Goal: Find contact information: Find contact information

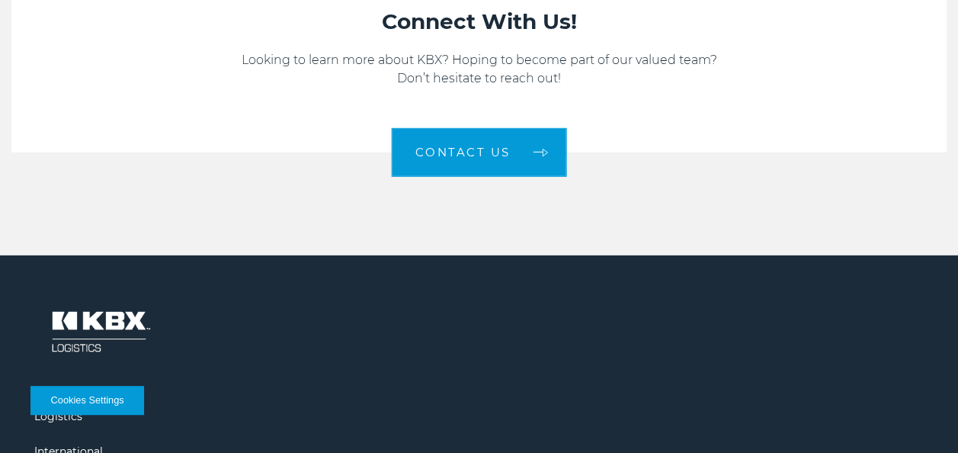
scroll to position [2123, 0]
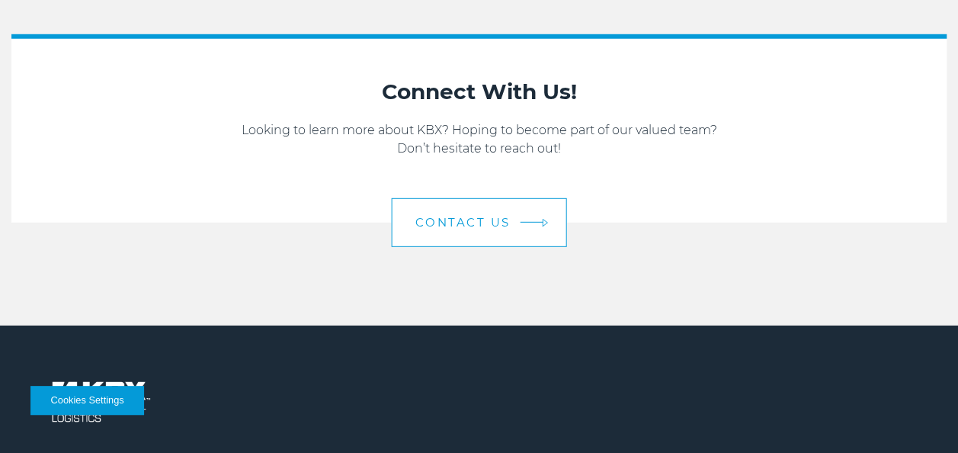
click at [466, 198] on link "Contact us" at bounding box center [479, 222] width 175 height 49
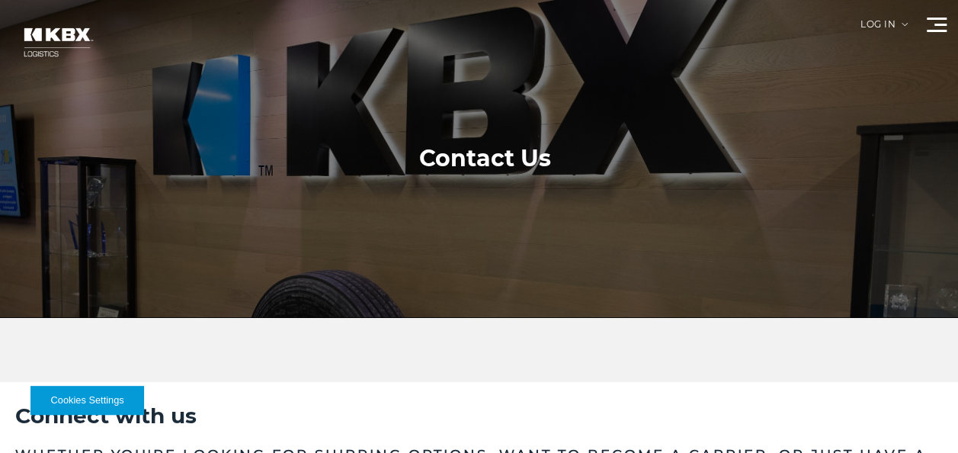
click at [941, 16] on div at bounding box center [484, 158] width 969 height 317
click at [937, 24] on span at bounding box center [940, 25] width 12 height 2
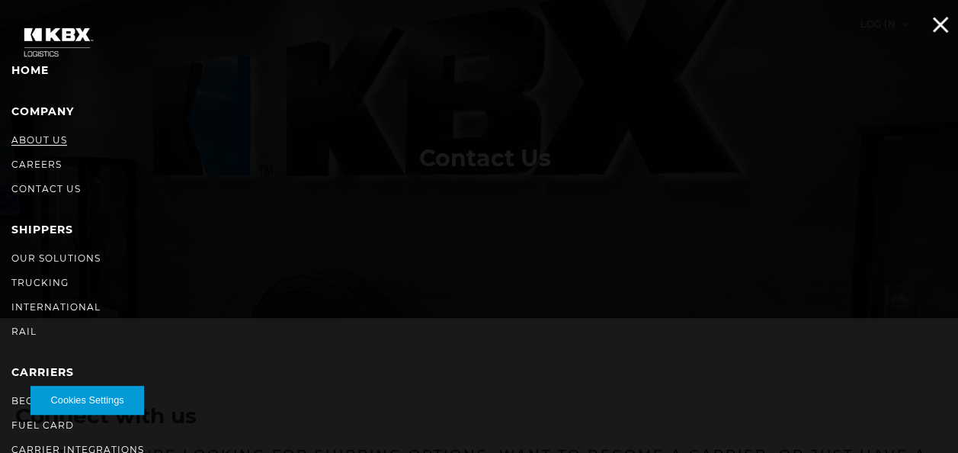
click at [29, 139] on link "About Us" at bounding box center [39, 139] width 56 height 11
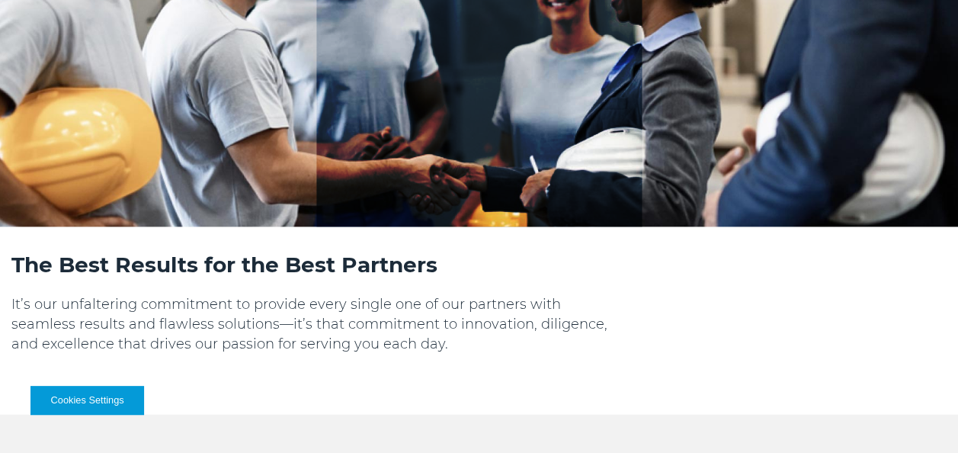
scroll to position [1644, 0]
